Goal: Task Accomplishment & Management: Use online tool/utility

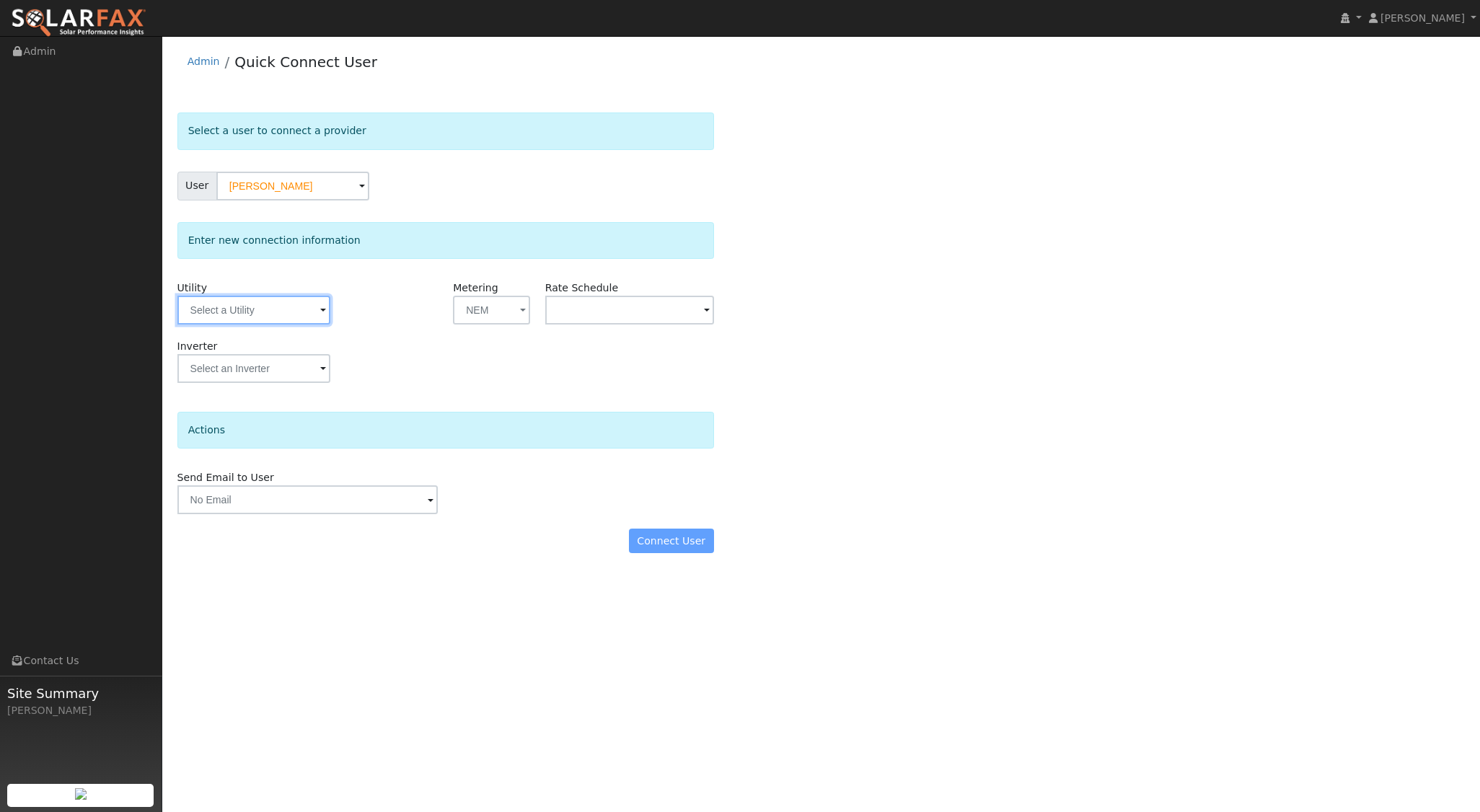
click at [301, 308] on input "text" at bounding box center [254, 310] width 153 height 29
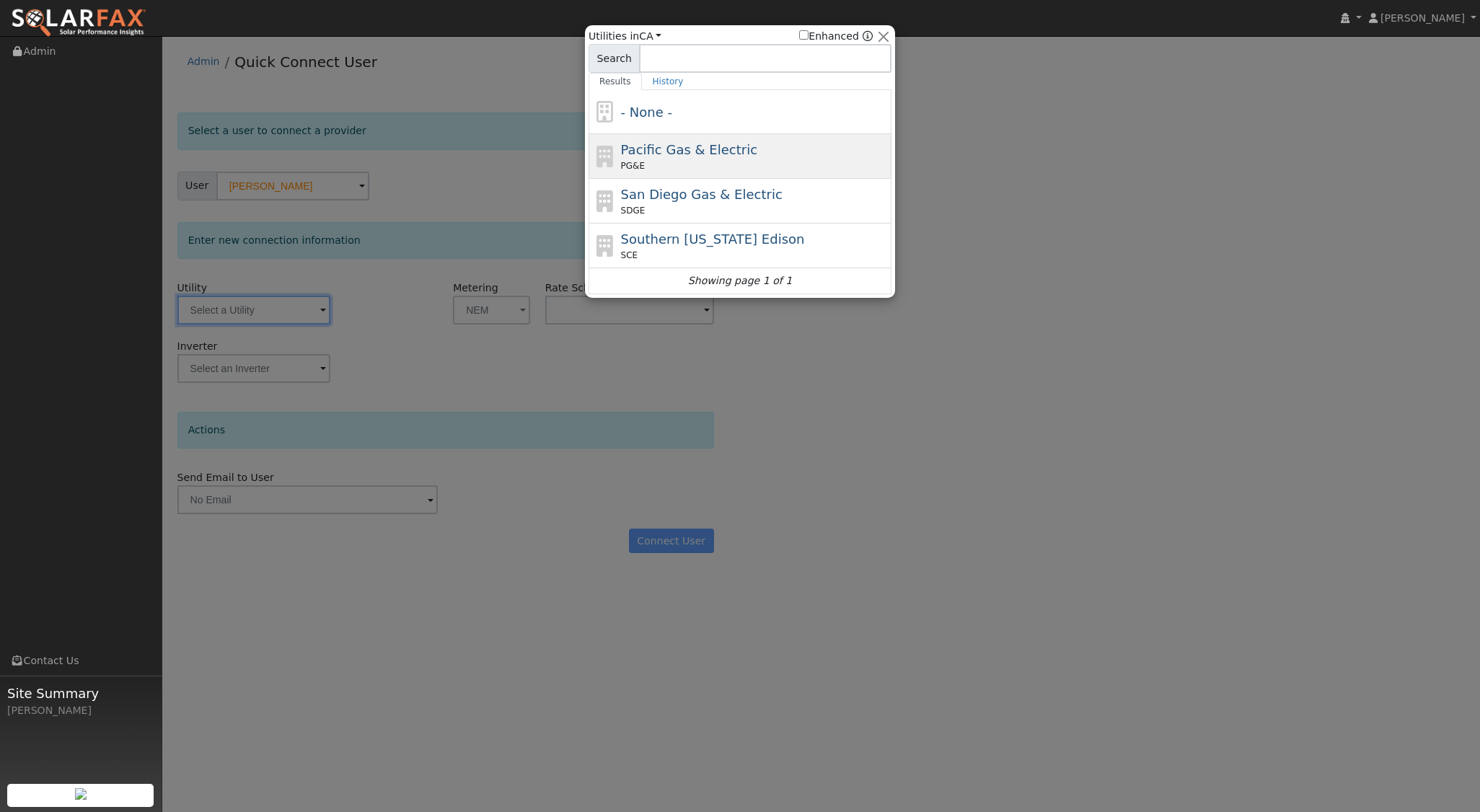
click at [678, 160] on div "PG&E" at bounding box center [755, 165] width 268 height 13
type input "PG&E"
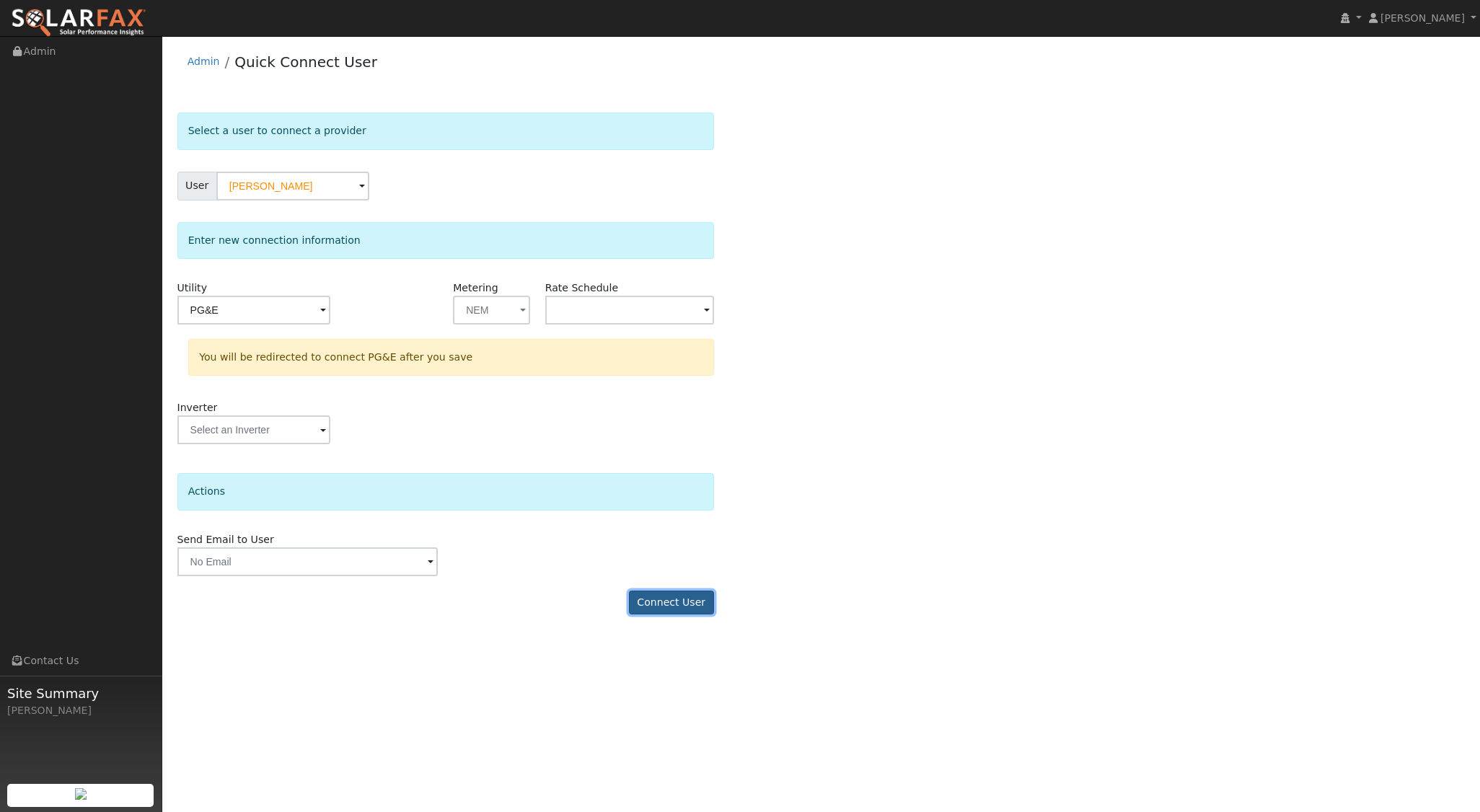
click at [692, 610] on button "Connect User" at bounding box center [672, 602] width 85 height 24
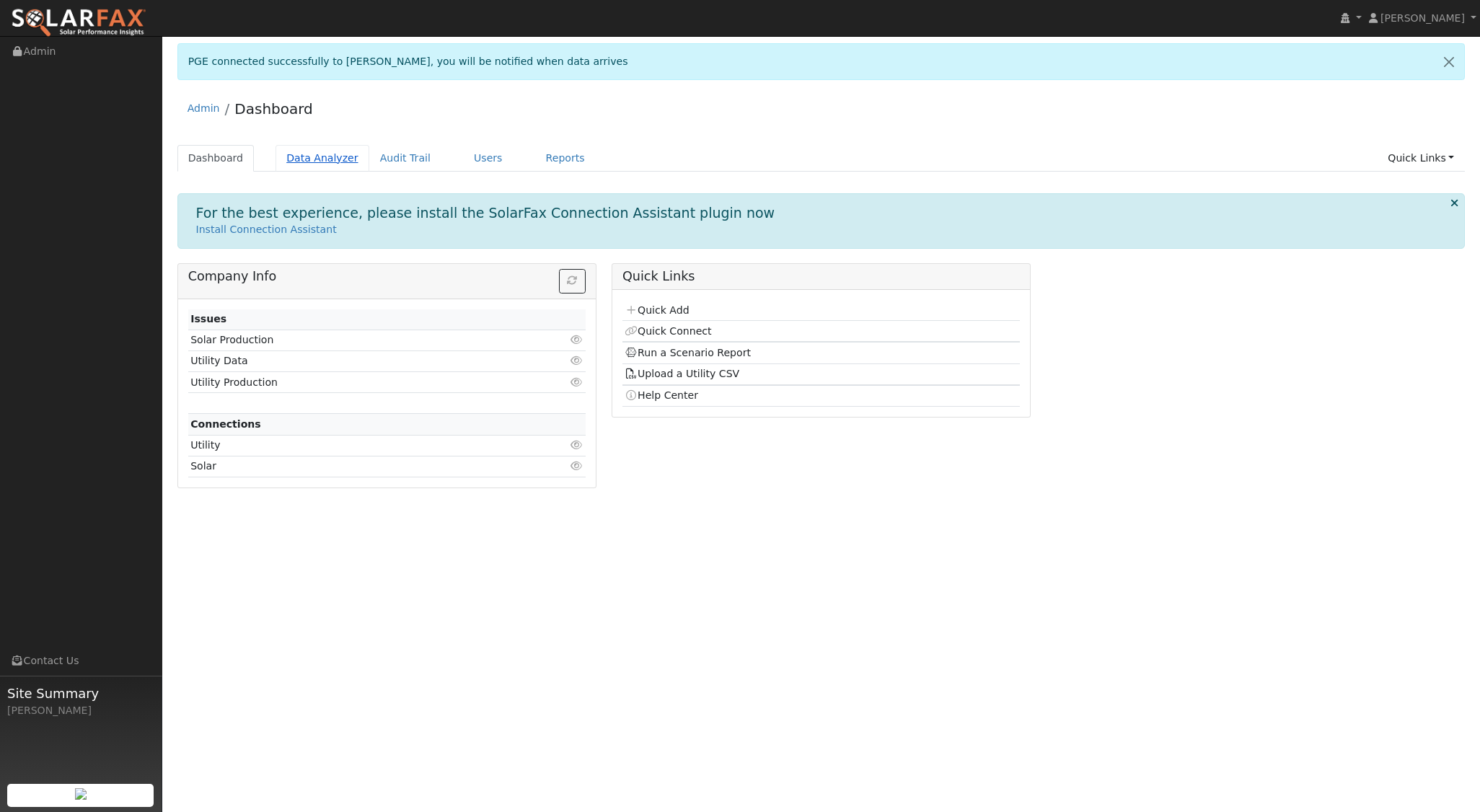
click at [321, 156] on link "Data Analyzer" at bounding box center [322, 159] width 94 height 27
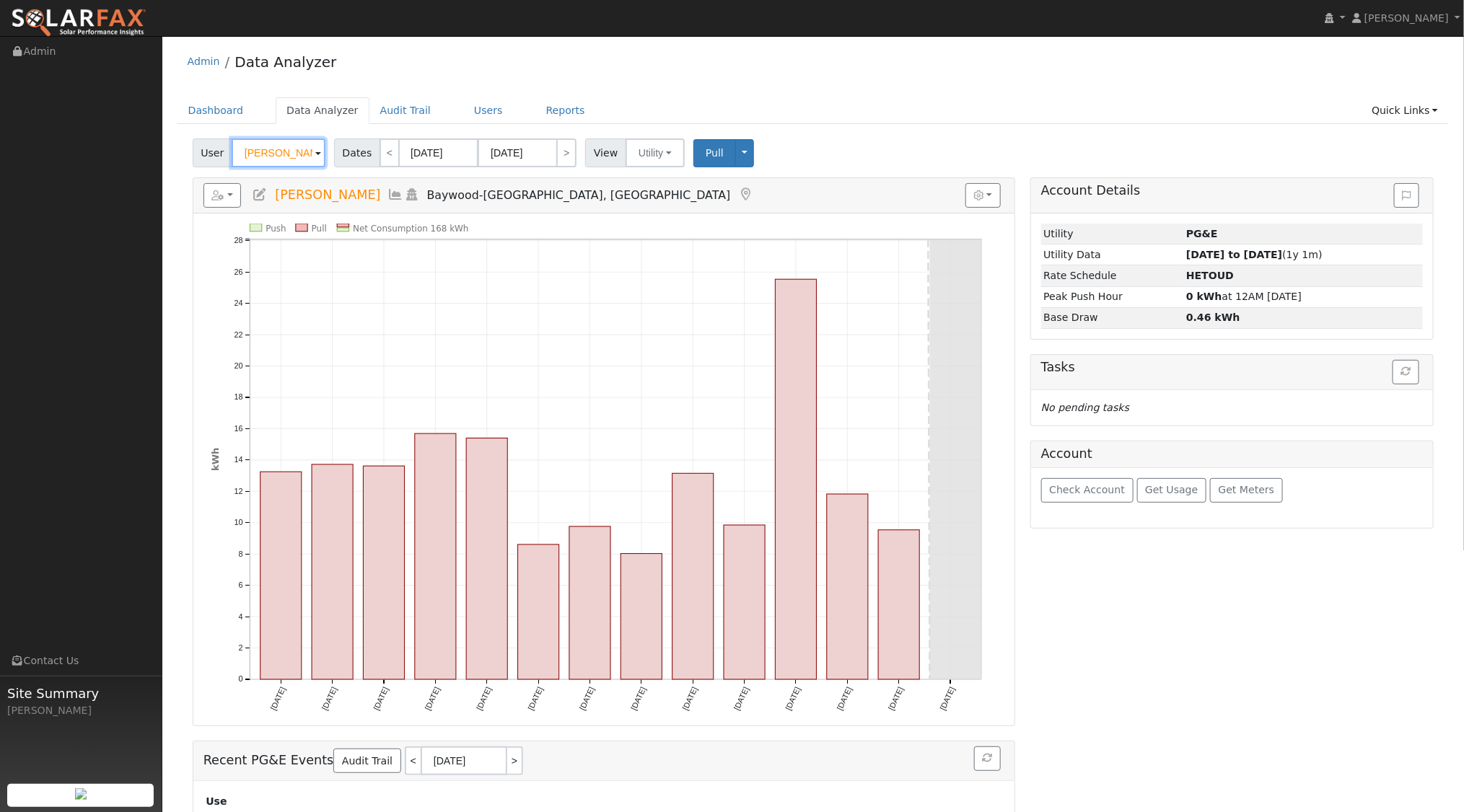
click at [308, 157] on input "[PERSON_NAME]" at bounding box center [278, 153] width 94 height 29
click at [308, 157] on img at bounding box center [307, 152] width 36 height 27
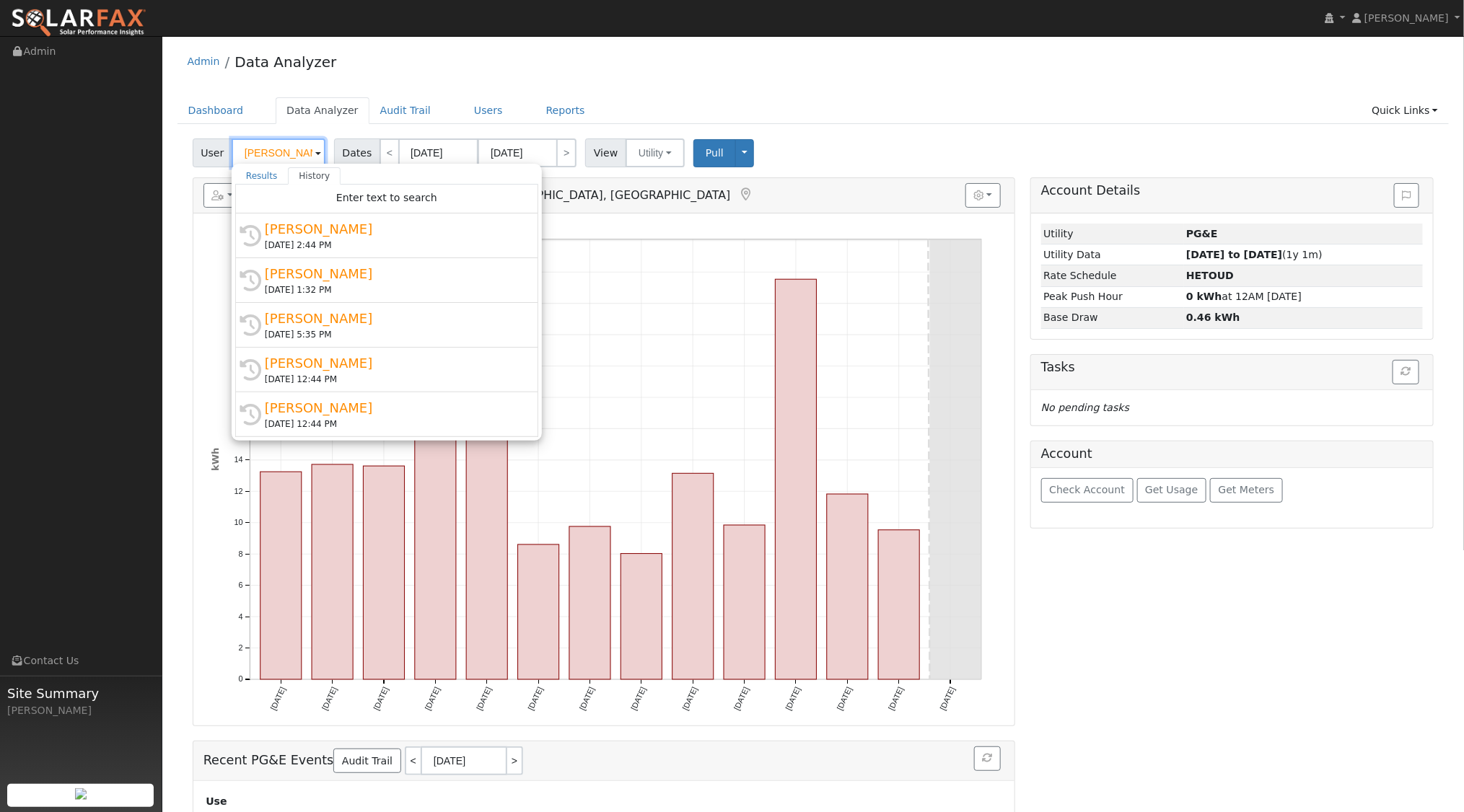
click at [308, 157] on input "[PERSON_NAME]" at bounding box center [278, 153] width 94 height 29
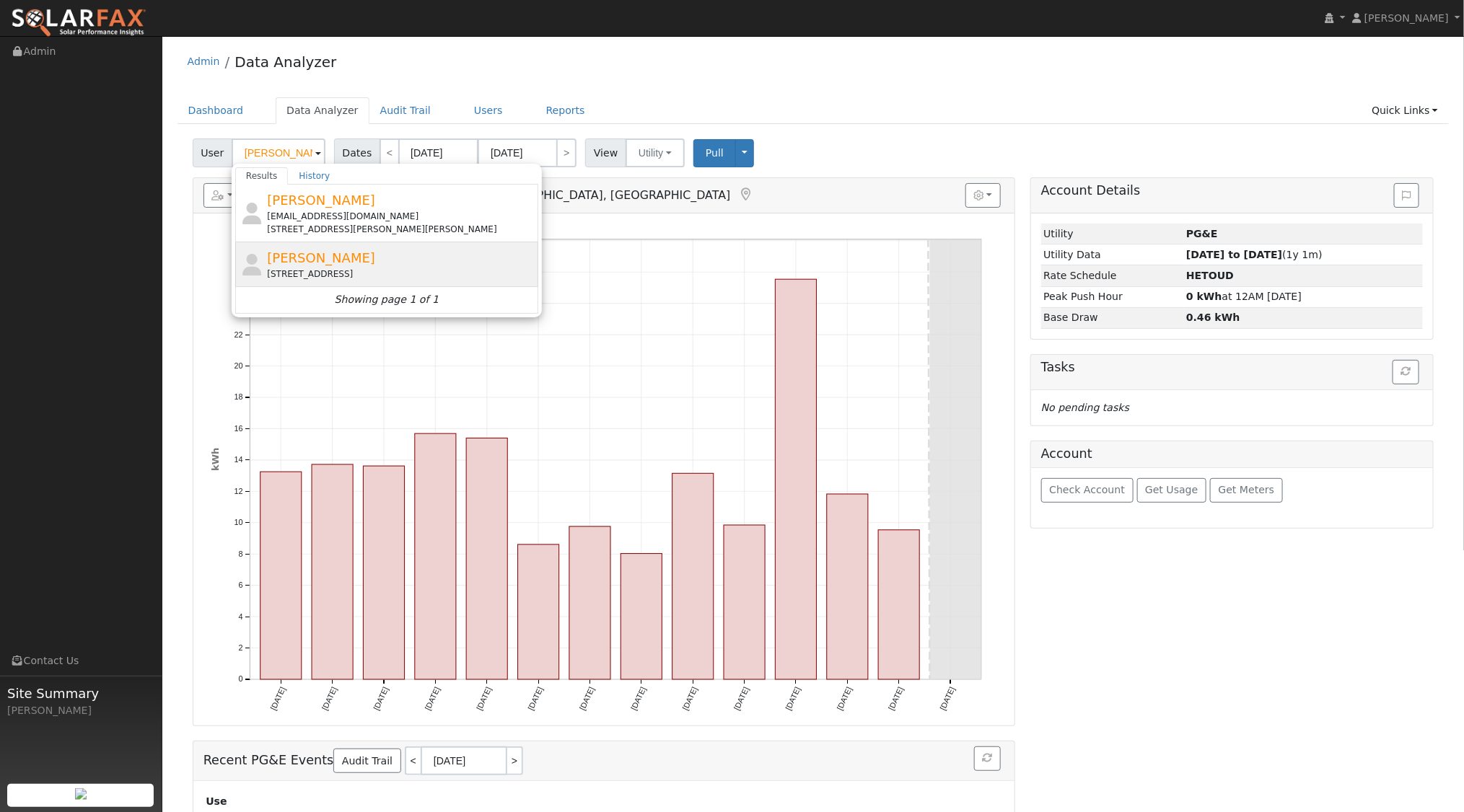
click at [316, 251] on span "[PERSON_NAME]" at bounding box center [321, 258] width 108 height 15
type input "[PERSON_NAME]"
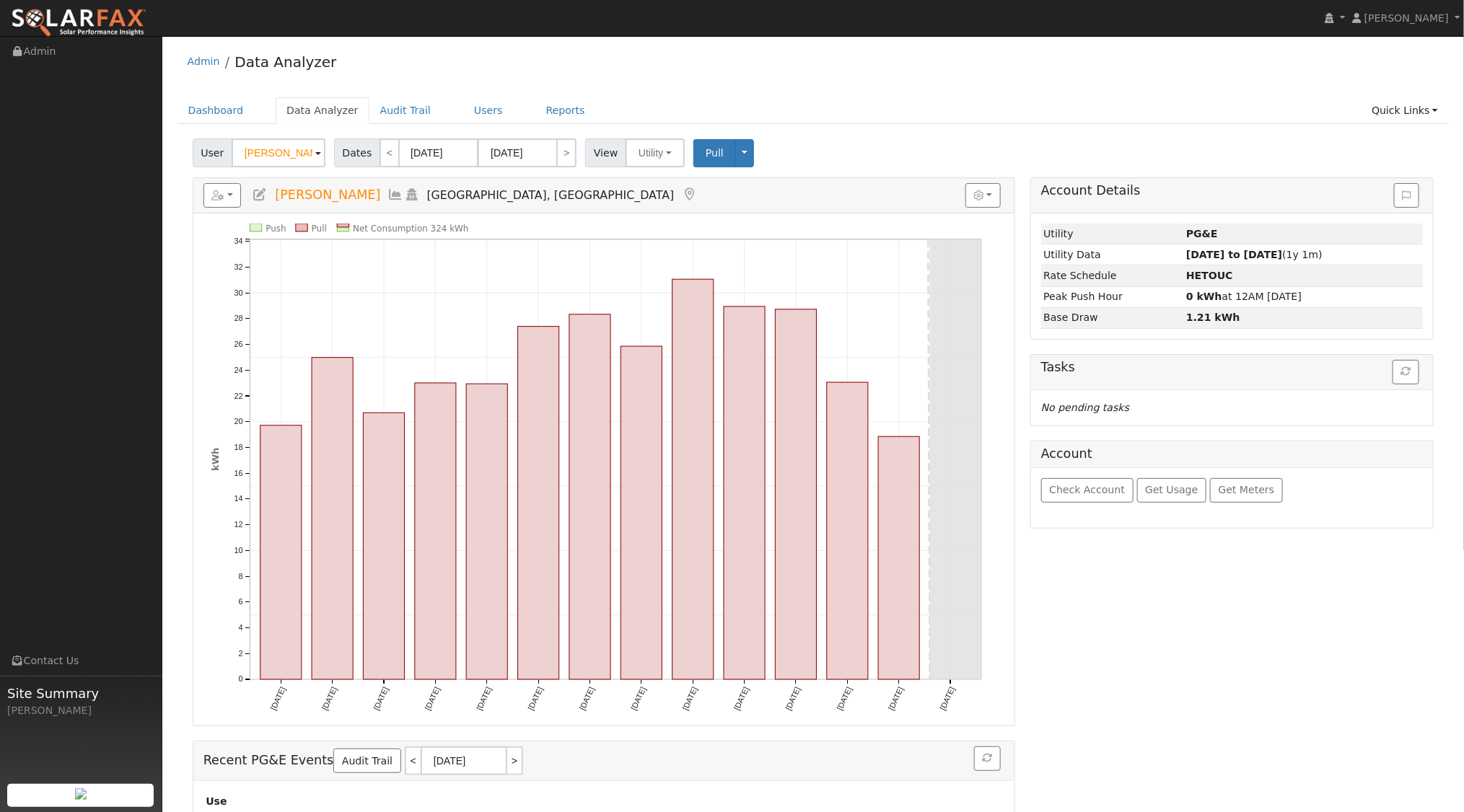
click at [404, 197] on icon at bounding box center [412, 194] width 15 height 13
